Goal: Find specific page/section: Find specific page/section

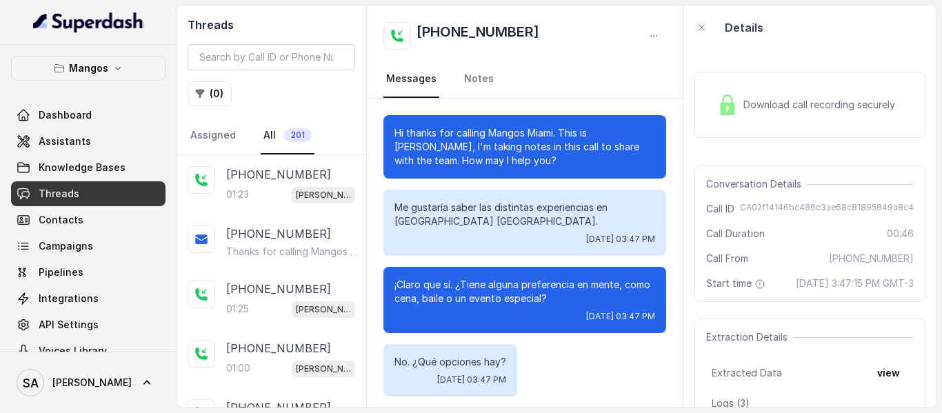
scroll to position [245, 0]
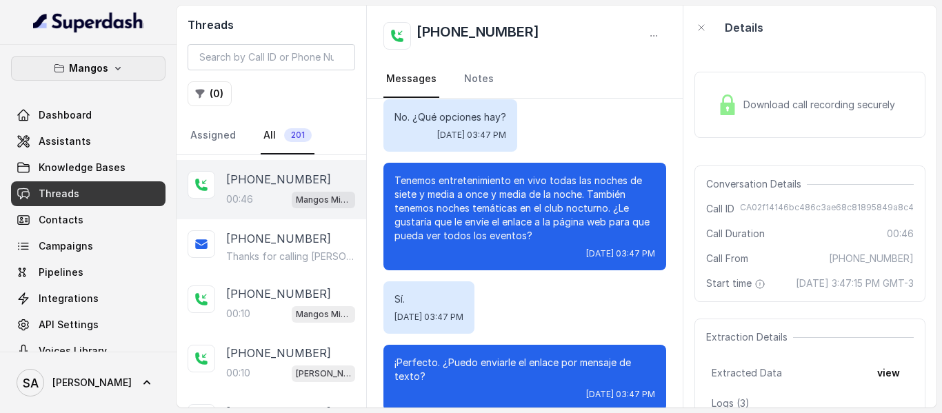
click at [81, 65] on p "Mangos" at bounding box center [88, 68] width 39 height 17
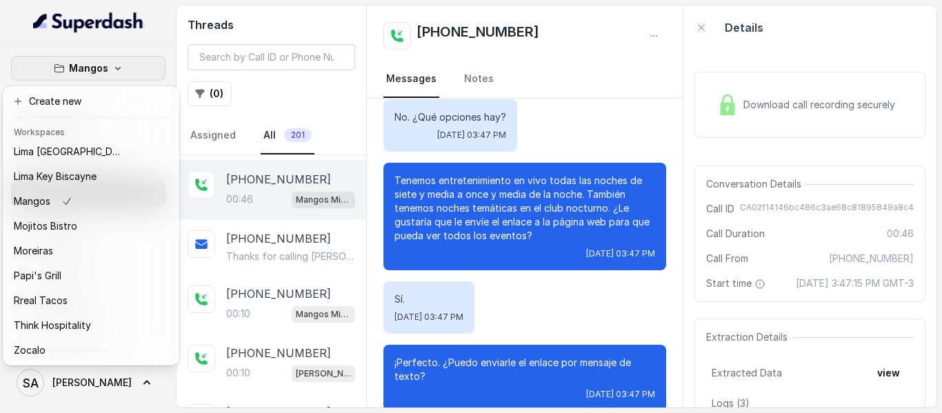
scroll to position [212, 0]
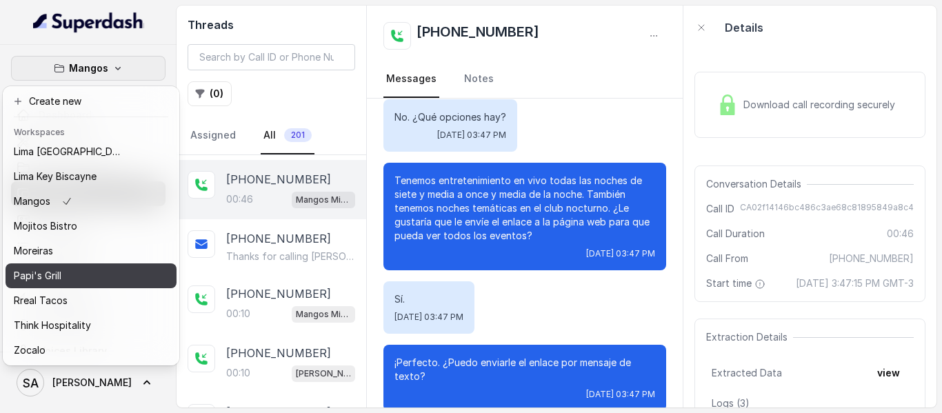
click at [53, 270] on p "Papi's Grill" at bounding box center [38, 276] width 48 height 17
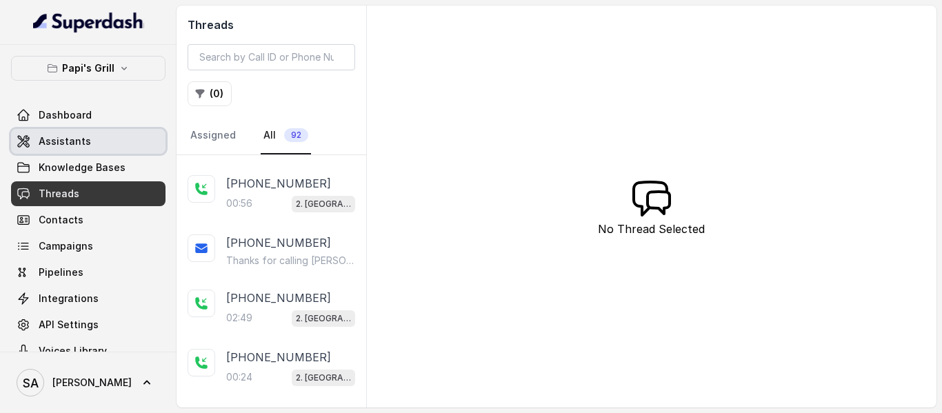
click at [63, 139] on span "Assistants" at bounding box center [65, 141] width 52 height 14
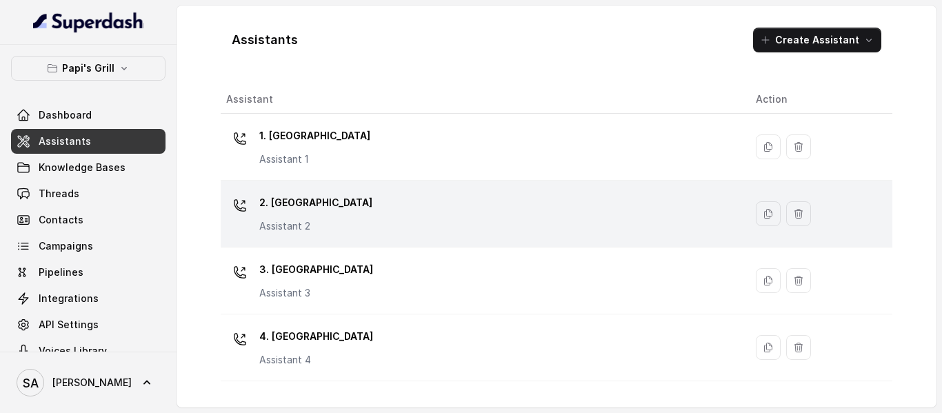
click at [334, 198] on div "2. Stockbridge Assistant 2" at bounding box center [480, 214] width 508 height 44
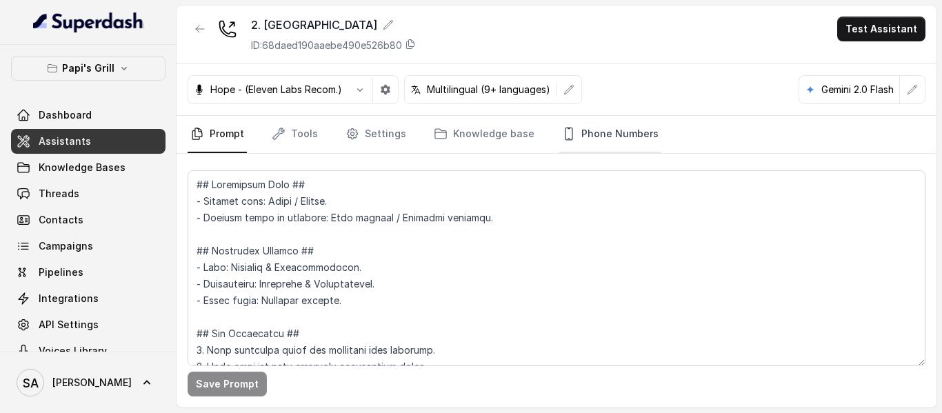
click at [634, 141] on link "Phone Numbers" at bounding box center [610, 134] width 102 height 37
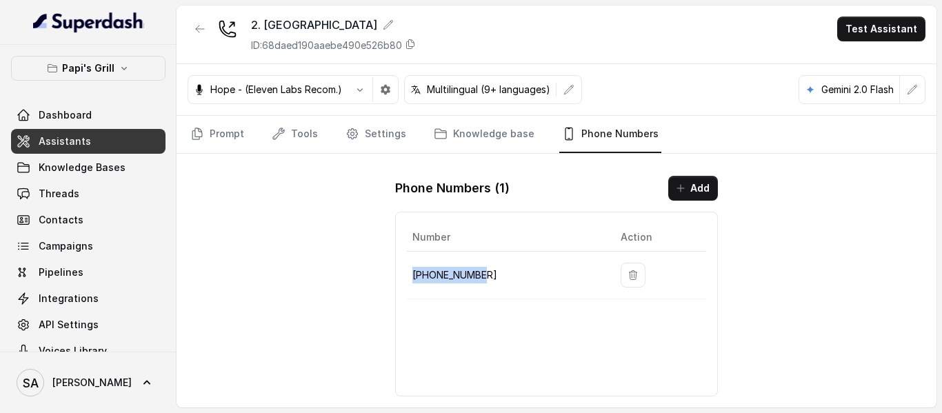
drag, startPoint x: 485, startPoint y: 270, endPoint x: 411, endPoint y: 275, distance: 74.6
click at [411, 275] on td "[PHONE_NUMBER]" at bounding box center [508, 276] width 203 height 48
copy p "[PHONE_NUMBER]"
click at [300, 138] on link "Tools" at bounding box center [295, 134] width 52 height 37
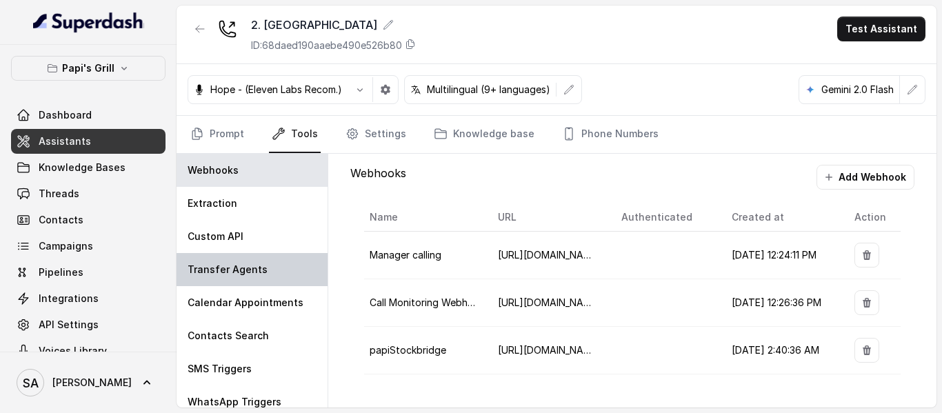
click at [204, 264] on p "Transfer Agents" at bounding box center [228, 270] width 80 height 14
